Goal: Find specific page/section: Find specific page/section

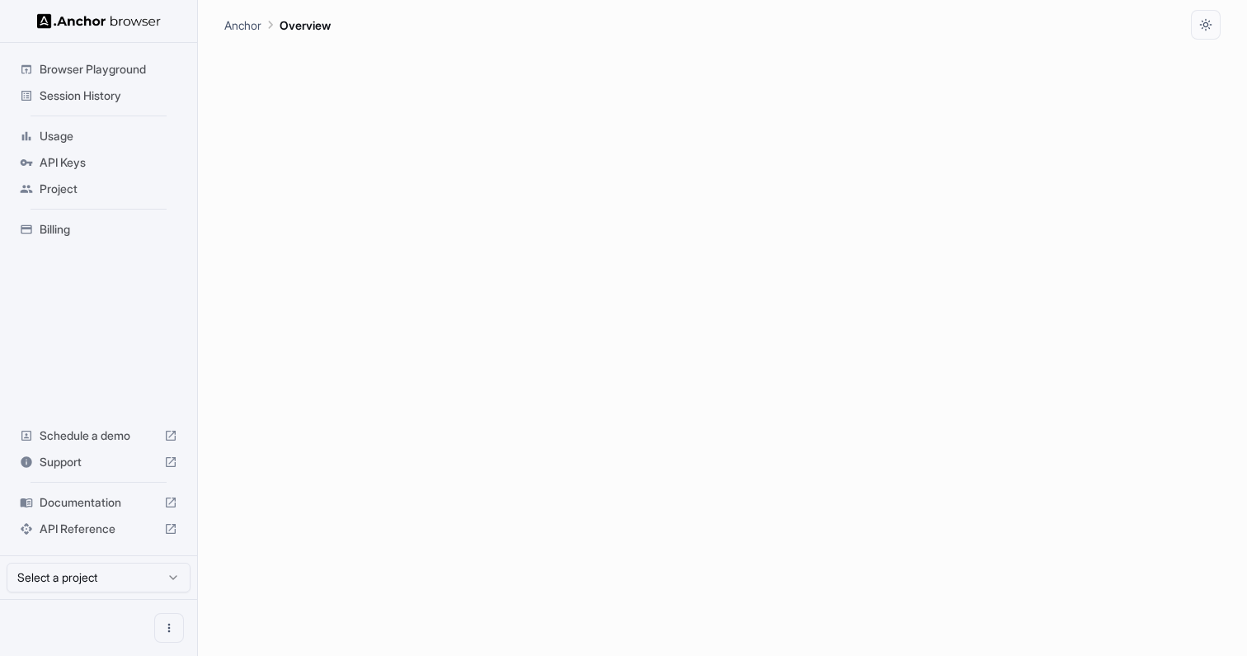
click at [150, 225] on span "Billing" at bounding box center [109, 229] width 138 height 17
